Goal: Transaction & Acquisition: Purchase product/service

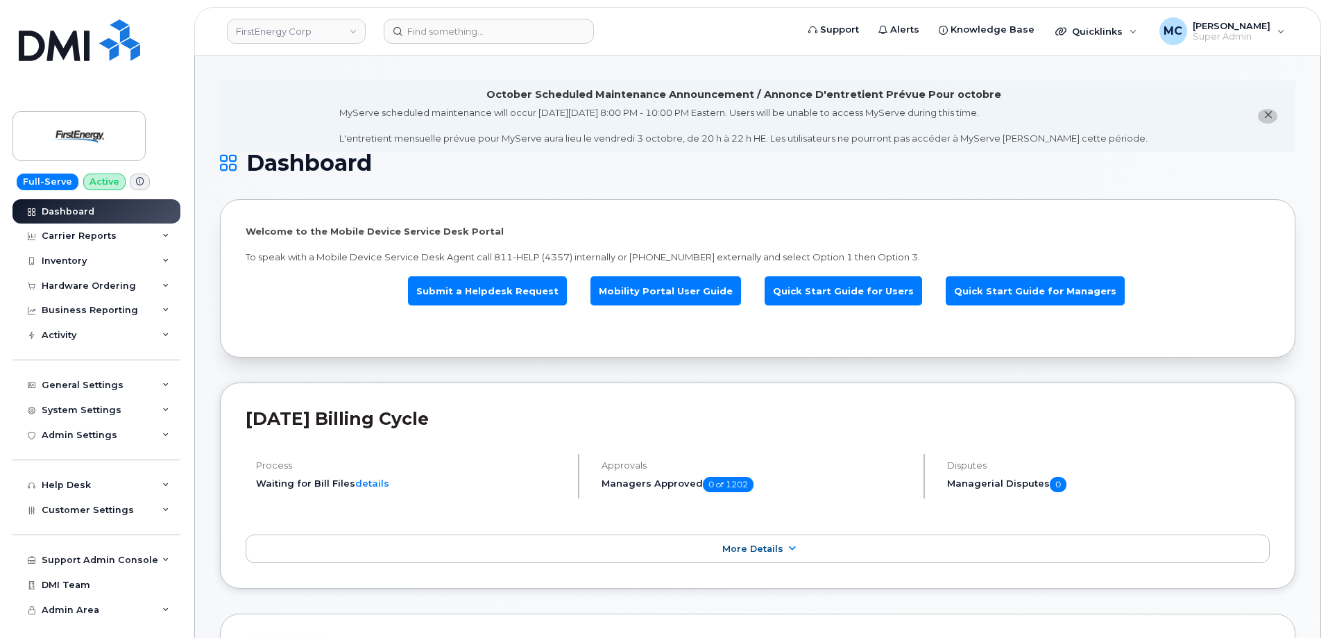
click at [103, 278] on div "Hardware Ordering" at bounding box center [96, 285] width 168 height 25
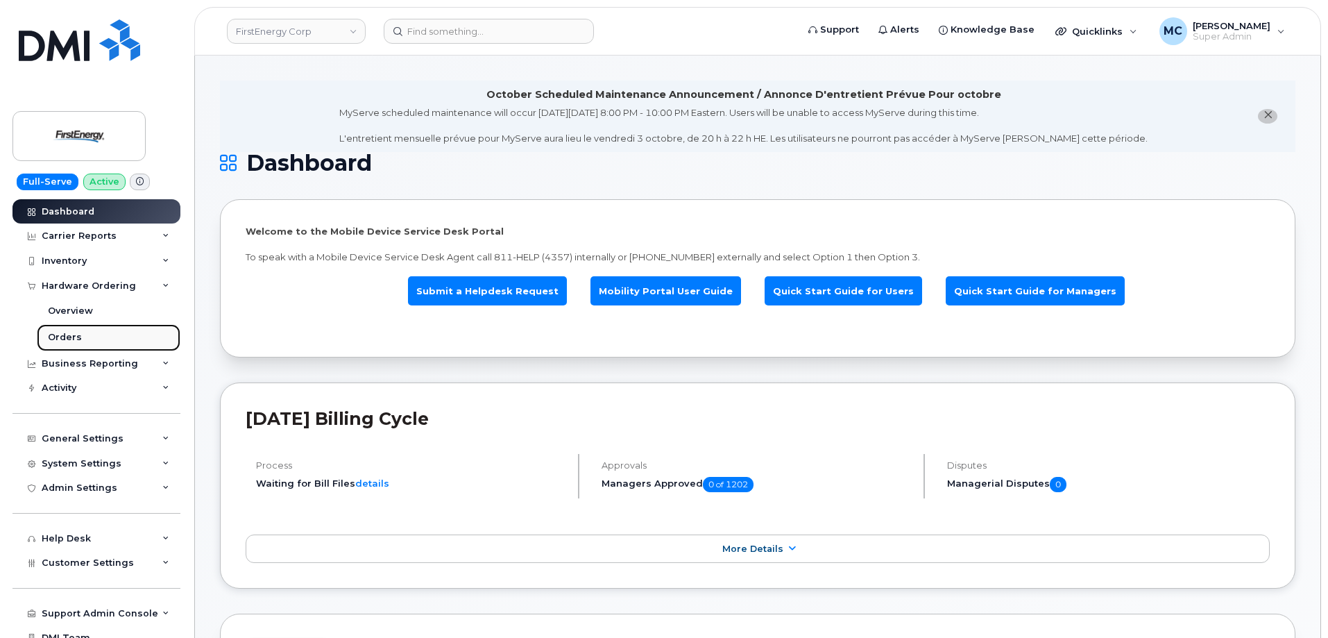
click at [95, 339] on link "Orders" at bounding box center [109, 337] width 144 height 26
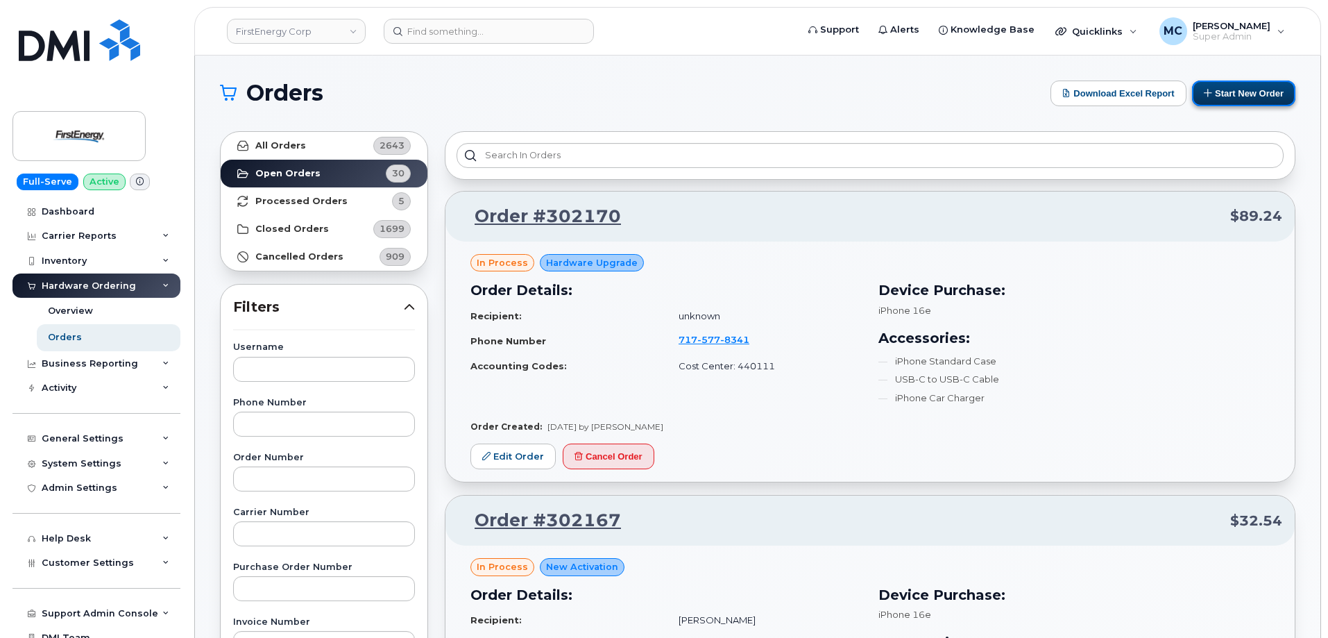
click at [1242, 96] on button "Start New Order" at bounding box center [1243, 93] width 103 height 26
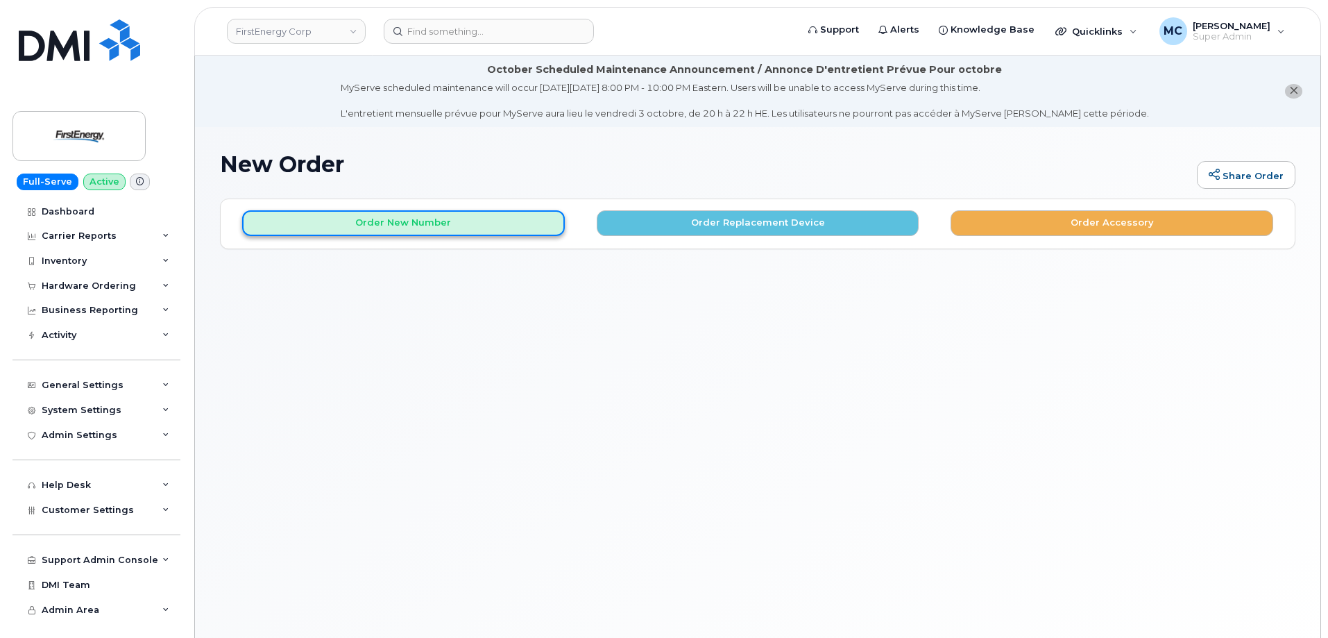
click at [492, 216] on button "Order New Number" at bounding box center [403, 223] width 323 height 26
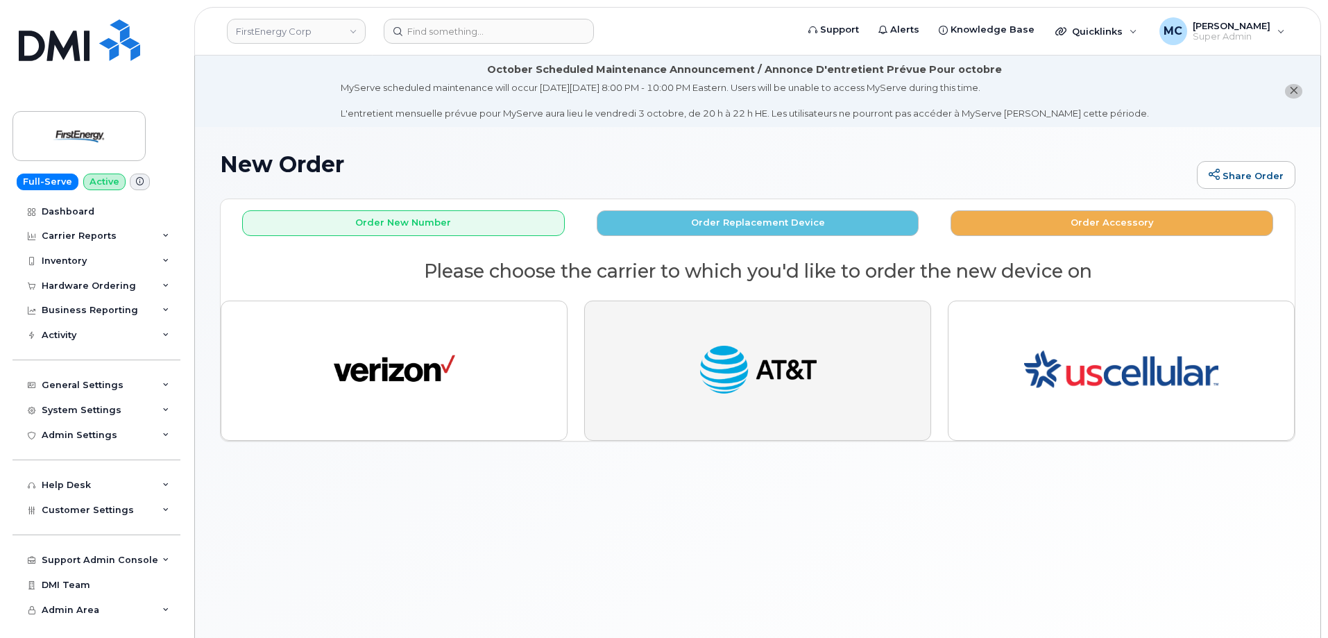
click at [774, 366] on img "button" at bounding box center [757, 370] width 121 height 62
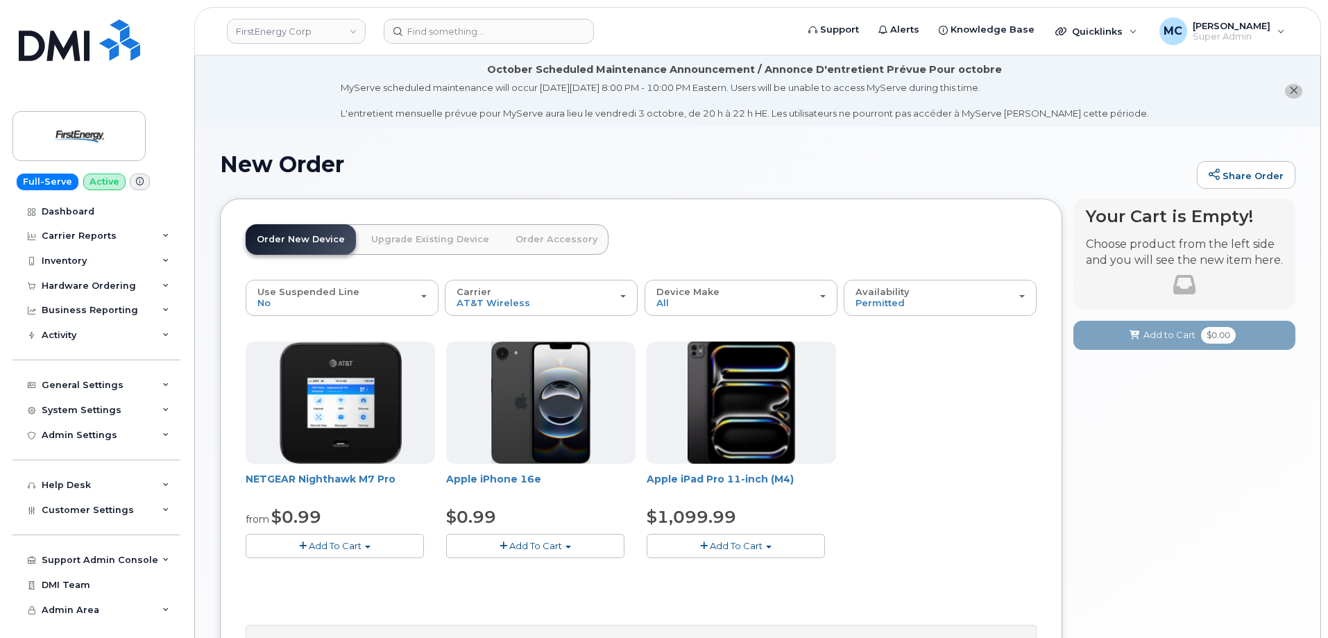
click at [741, 152] on h1 "New Order" at bounding box center [705, 164] width 970 height 24
click at [901, 170] on h1 "New Order" at bounding box center [705, 164] width 970 height 24
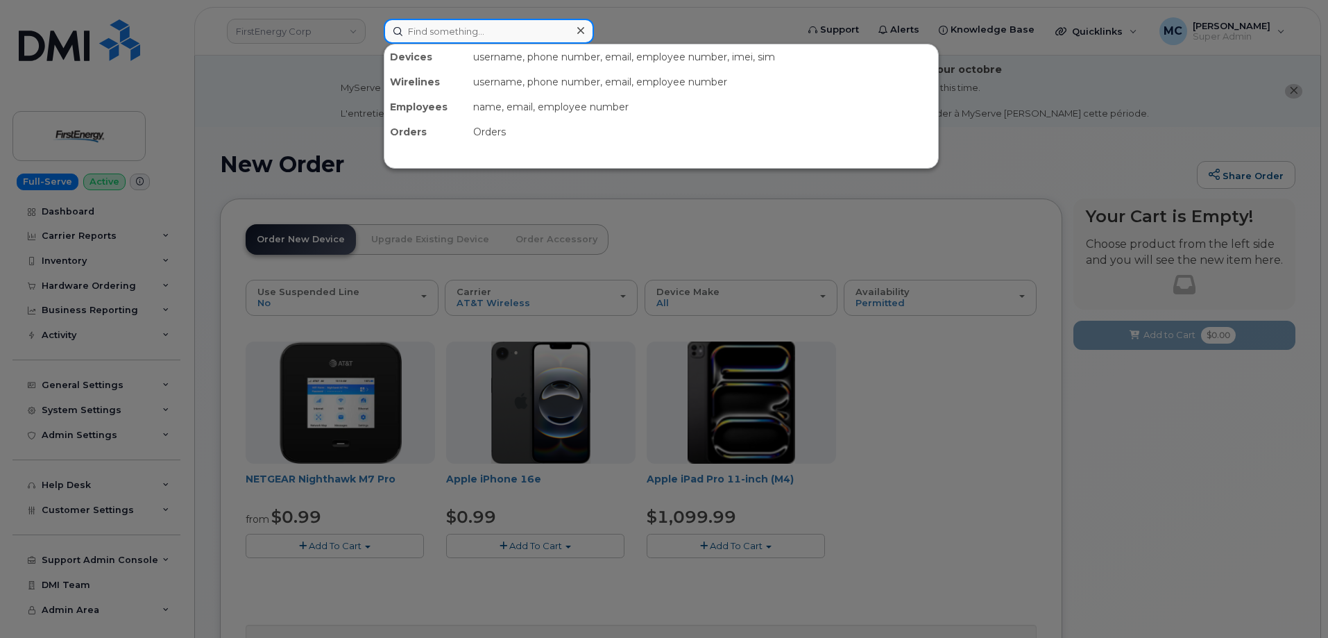
click at [521, 35] on input at bounding box center [489, 31] width 210 height 25
paste input "298069"
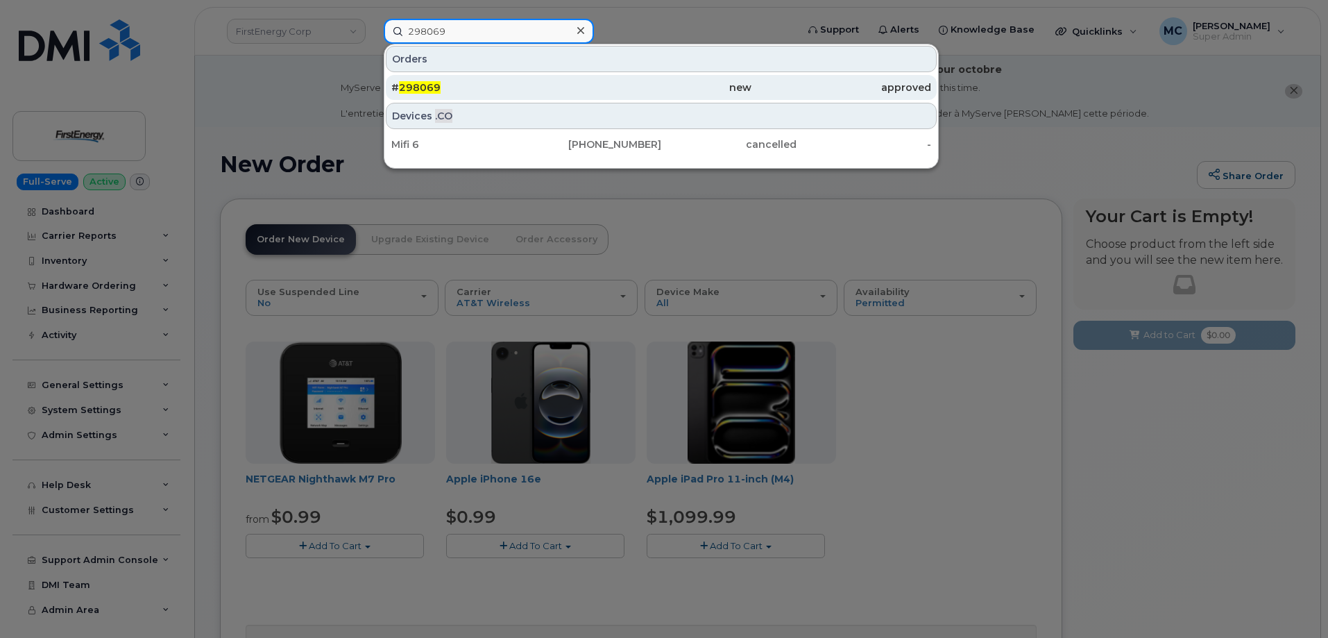
type input "298069"
click at [612, 90] on div "new" at bounding box center [661, 87] width 180 height 14
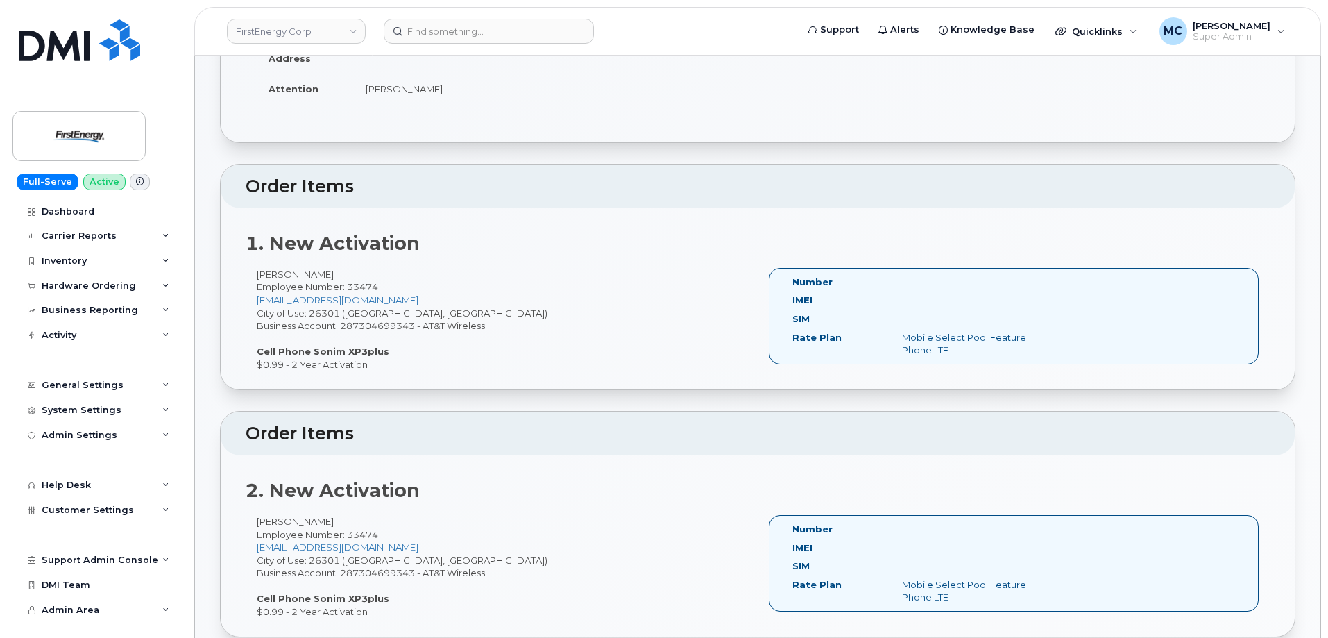
scroll to position [334, 0]
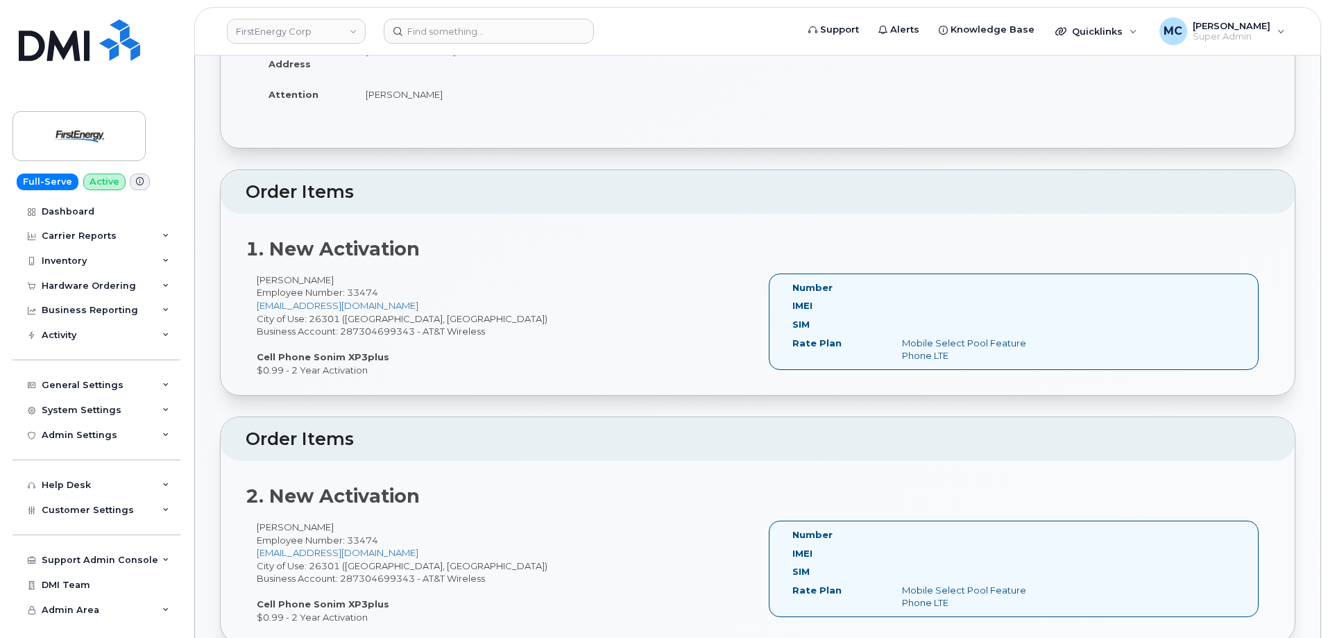
click at [655, 194] on h2 "Order Items" at bounding box center [758, 191] width 1024 height 19
